Goal: Transaction & Acquisition: Purchase product/service

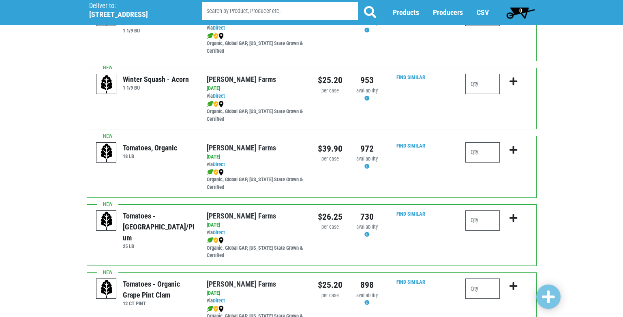
scroll to position [162, 0]
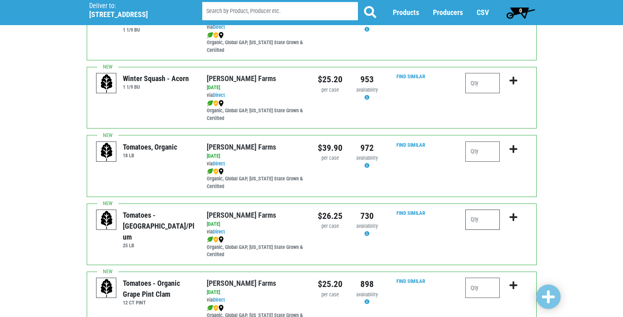
click at [480, 221] on input "number" at bounding box center [482, 220] width 34 height 20
type input "1"
click at [516, 217] on icon "submit" at bounding box center [514, 217] width 8 height 9
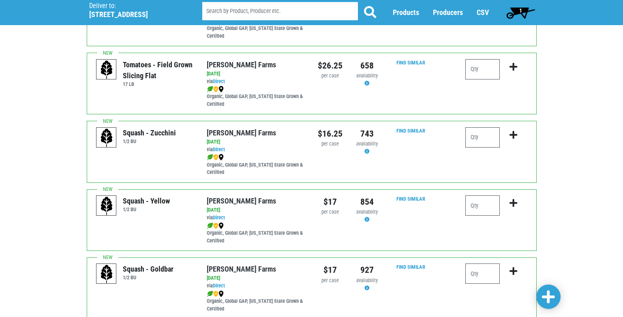
scroll to position [527, 0]
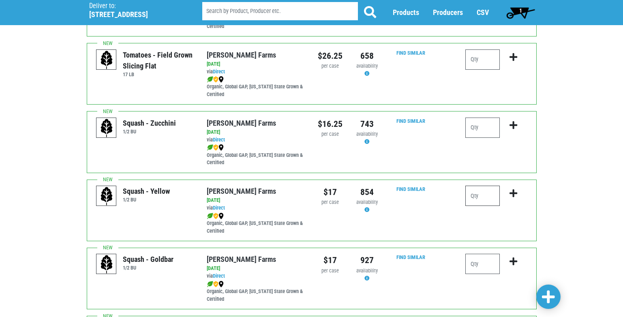
click at [473, 199] on input "number" at bounding box center [482, 196] width 34 height 20
type input "2"
click at [513, 192] on icon "submit" at bounding box center [514, 193] width 8 height 9
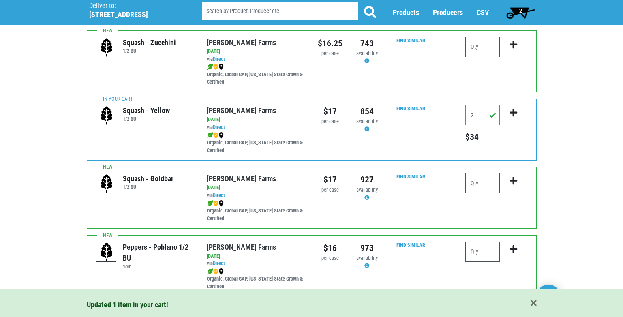
scroll to position [608, 0]
click at [472, 181] on input "number" at bounding box center [482, 183] width 34 height 20
type input "1"
click at [514, 182] on icon "submit" at bounding box center [514, 180] width 8 height 9
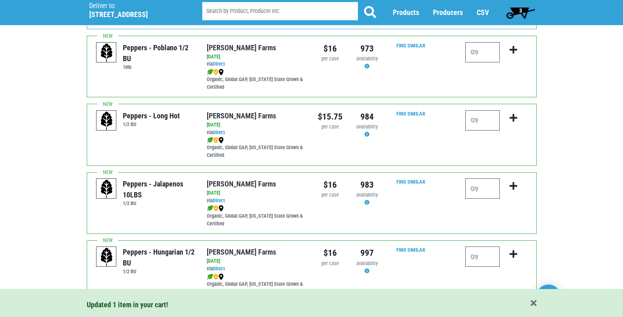
scroll to position [811, 0]
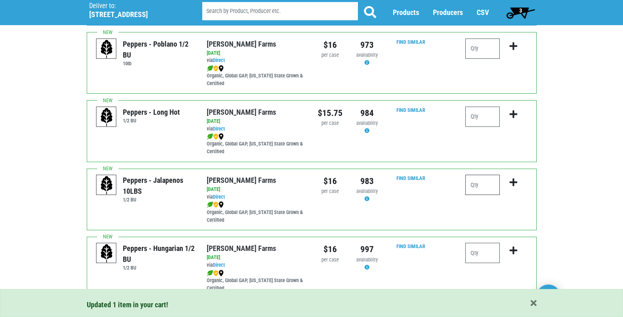
click at [482, 188] on input "number" at bounding box center [482, 185] width 34 height 20
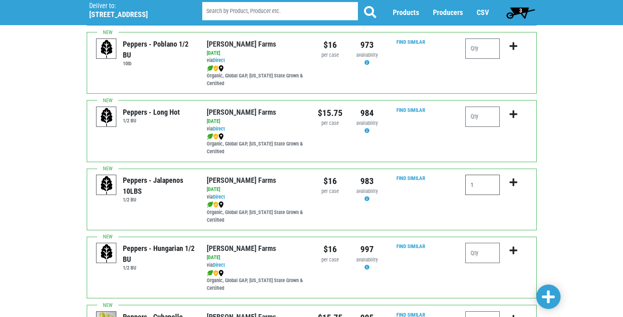
type input "1"
click at [516, 182] on icon "submit" at bounding box center [514, 182] width 8 height 9
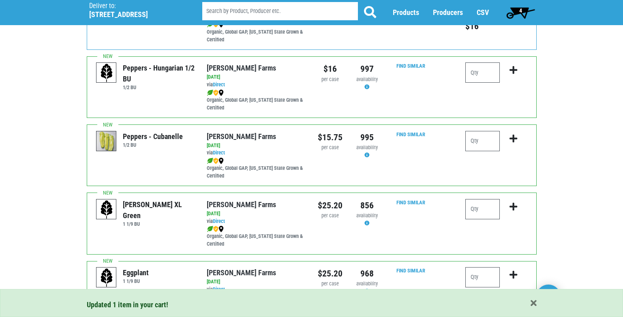
scroll to position [1014, 0]
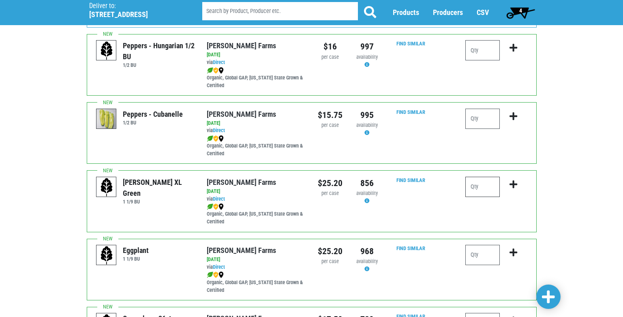
click at [473, 189] on input "number" at bounding box center [482, 187] width 34 height 20
type input "1"
click at [512, 184] on icon "submit" at bounding box center [514, 184] width 8 height 9
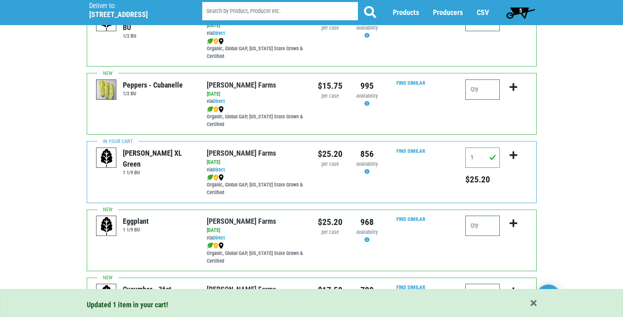
scroll to position [1095, 0]
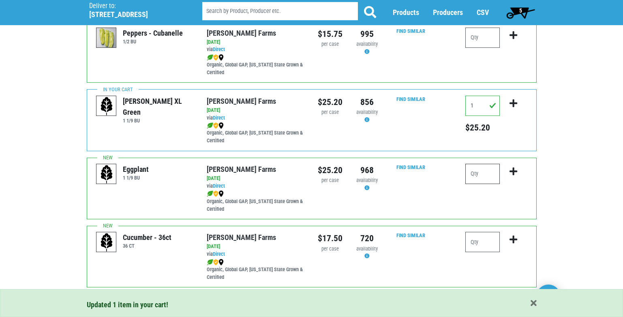
click at [470, 175] on input "number" at bounding box center [482, 174] width 34 height 20
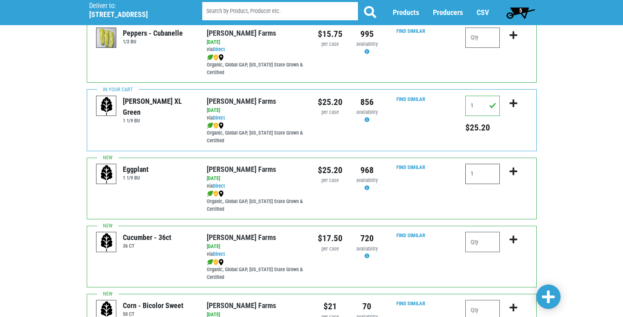
type input "1"
click at [514, 173] on icon "submit" at bounding box center [514, 171] width 8 height 9
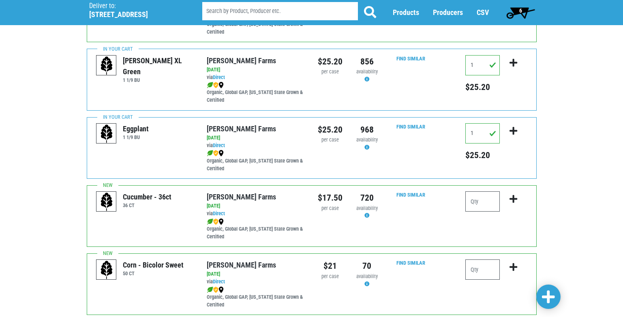
scroll to position [1176, 0]
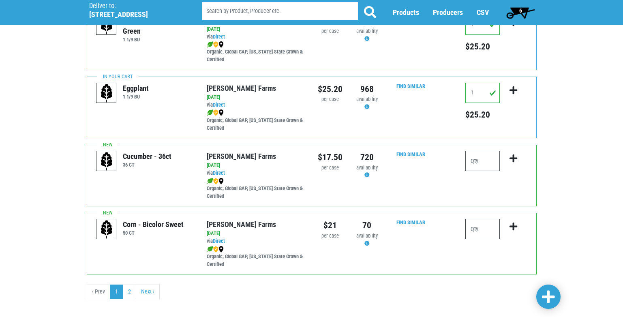
click at [474, 232] on input "number" at bounding box center [482, 229] width 34 height 20
type input "5"
click at [515, 228] on icon "submit" at bounding box center [514, 226] width 8 height 9
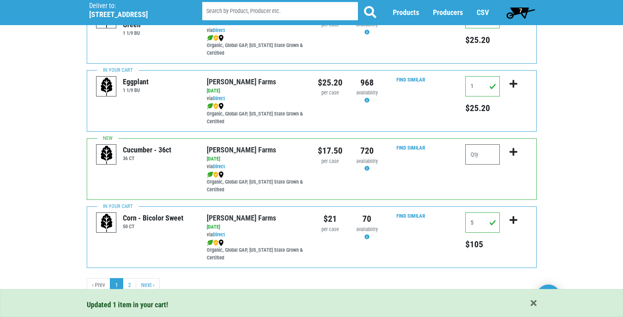
scroll to position [1185, 0]
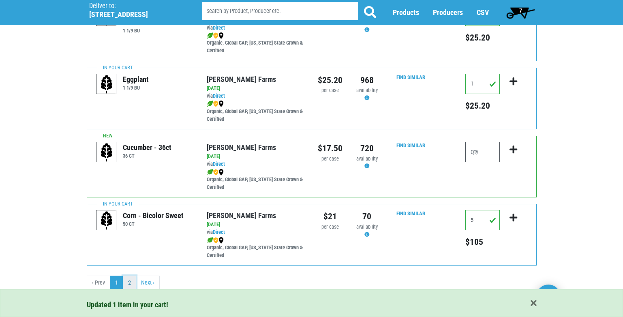
click at [130, 285] on link "2" at bounding box center [129, 283] width 13 height 15
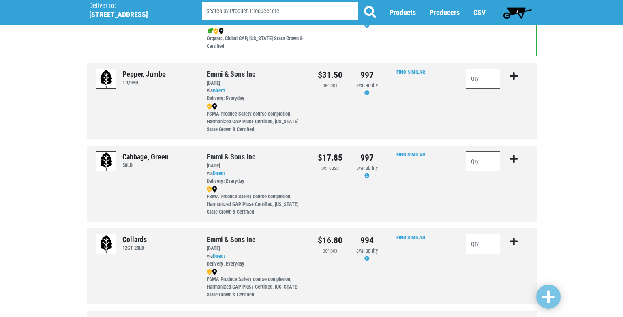
scroll to position [288, 0]
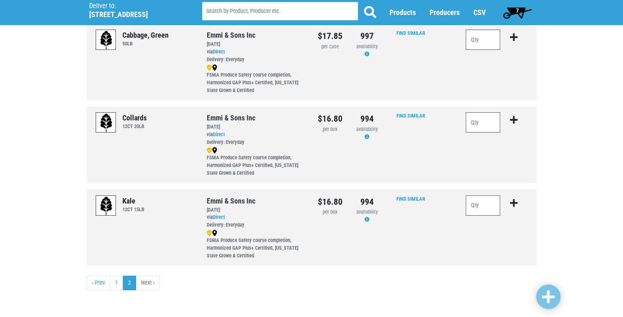
click at [143, 282] on li "Next ›" at bounding box center [148, 283] width 24 height 15
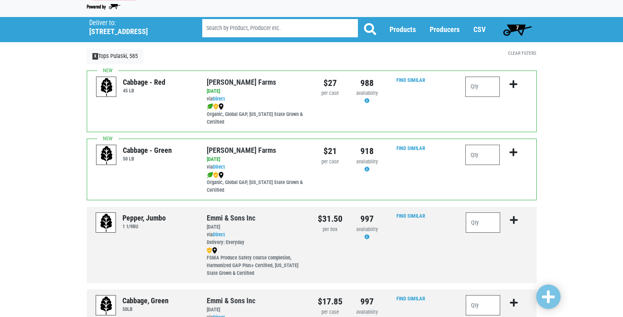
scroll to position [0, 0]
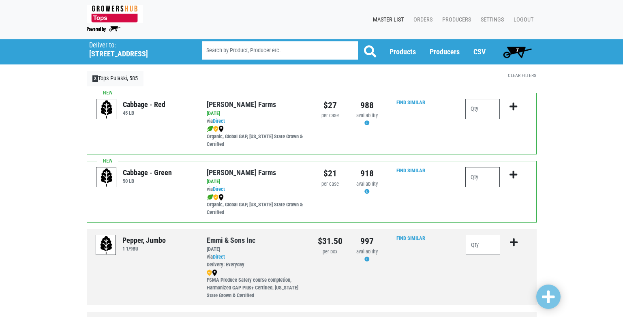
click at [472, 176] on input "number" at bounding box center [482, 177] width 34 height 20
type input "1"
click at [512, 172] on icon "submit" at bounding box center [514, 174] width 8 height 9
click at [518, 49] on span "8" at bounding box center [517, 50] width 3 height 6
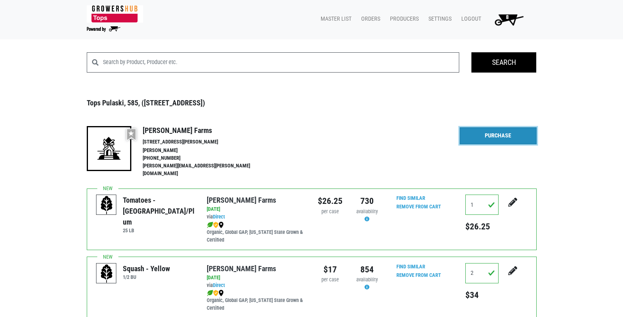
click at [494, 137] on link "Purchase" at bounding box center [498, 135] width 77 height 17
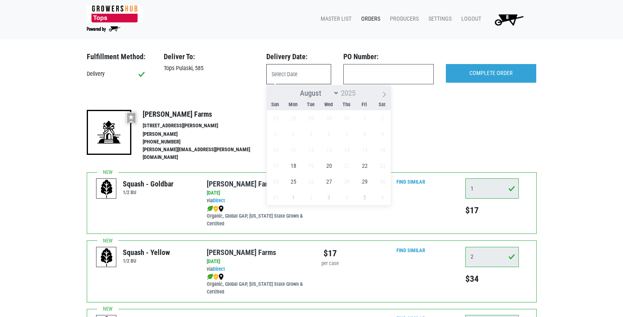
click at [294, 74] on input "text" at bounding box center [298, 74] width 65 height 20
click at [296, 168] on span "18" at bounding box center [293, 166] width 16 height 16
type input "[DATE]"
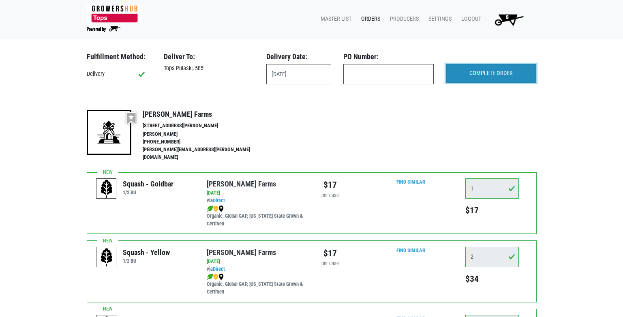
click at [476, 71] on input "COMPLETE ORDER" at bounding box center [491, 73] width 90 height 19
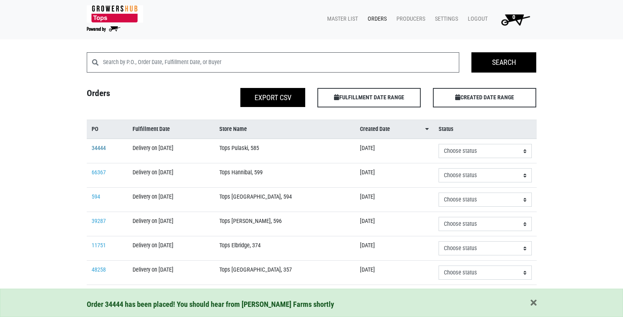
click at [100, 147] on link "34444" at bounding box center [99, 148] width 14 height 7
